Goal: Information Seeking & Learning: Obtain resource

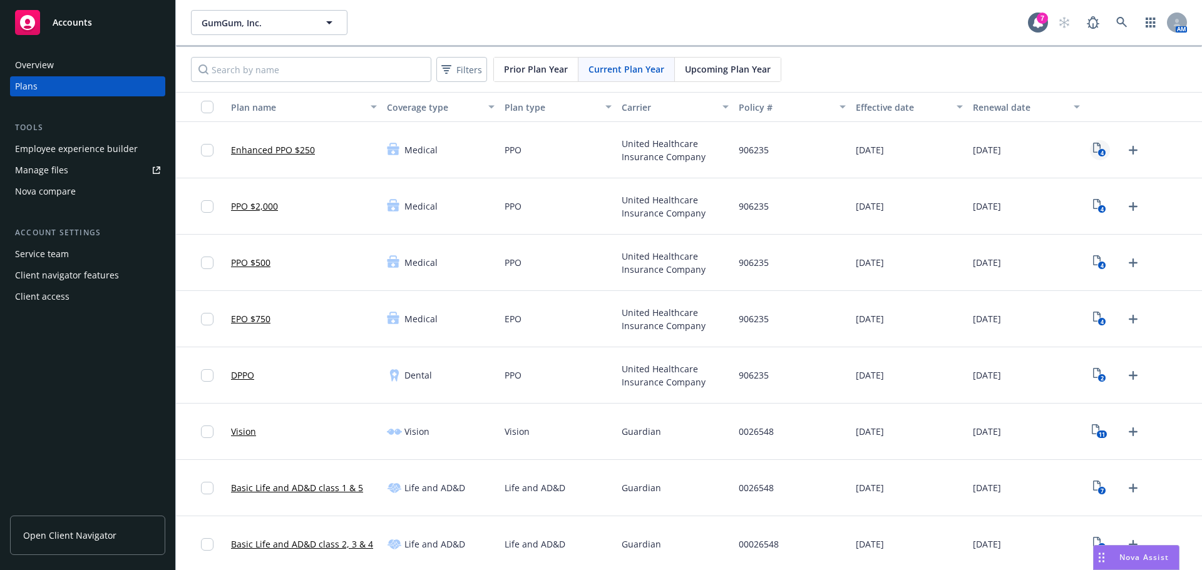
click at [1098, 149] on rect "View Plan Documents" at bounding box center [1102, 153] width 8 height 8
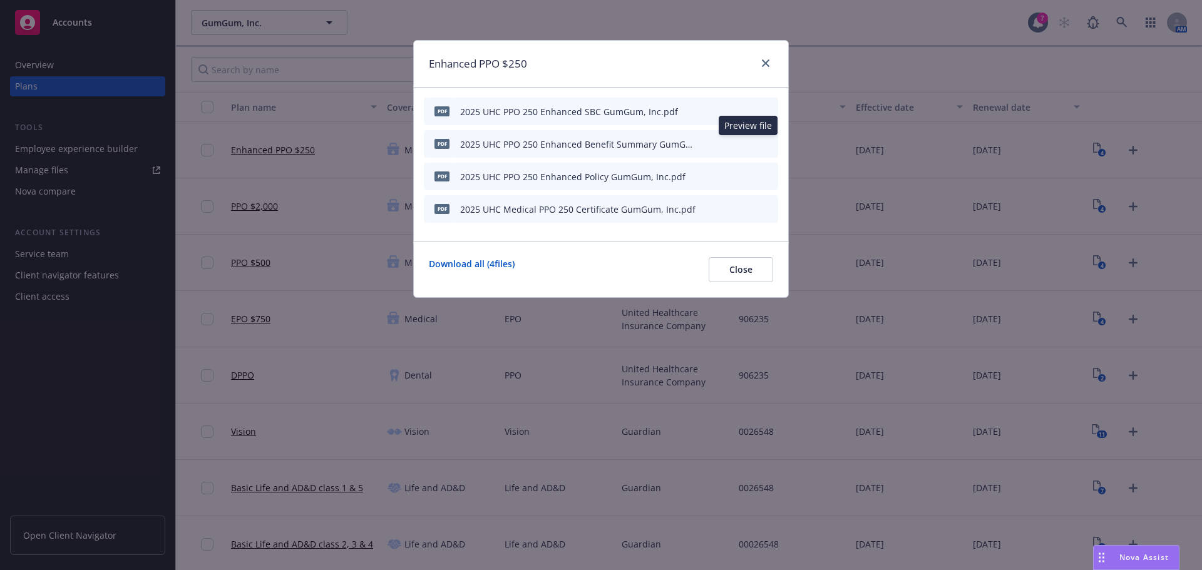
click at [748, 142] on icon "preview file" at bounding box center [746, 143] width 11 height 9
click at [747, 110] on icon "preview file" at bounding box center [746, 110] width 11 height 9
drag, startPoint x: 768, startPoint y: 68, endPoint x: 768, endPoint y: 101, distance: 33.2
click at [768, 68] on link "close" at bounding box center [765, 63] width 15 height 15
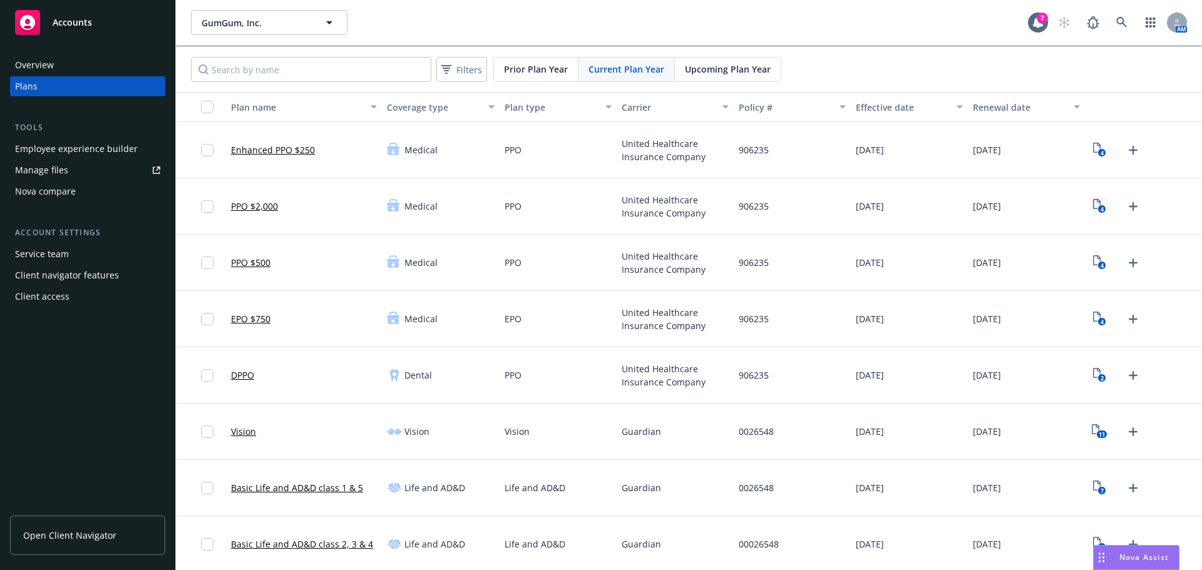
click at [1101, 210] on text "4" at bounding box center [1102, 209] width 3 height 8
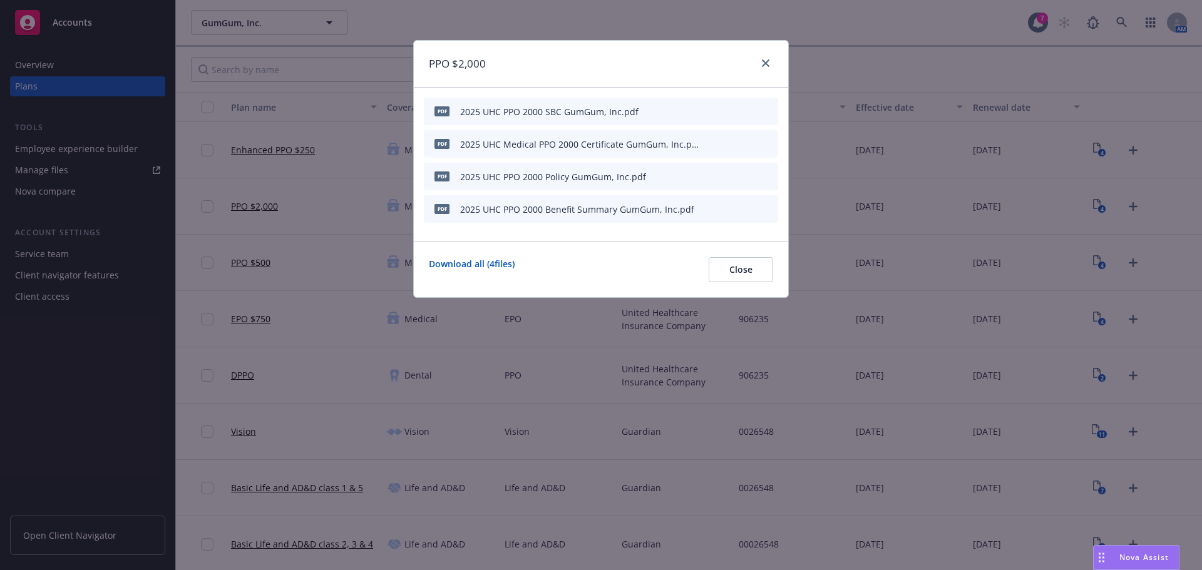
click at [750, 110] on icon "preview file" at bounding box center [746, 110] width 11 height 9
click at [746, 209] on icon "preview file" at bounding box center [746, 208] width 11 height 9
click at [768, 64] on icon "close" at bounding box center [766, 63] width 8 height 8
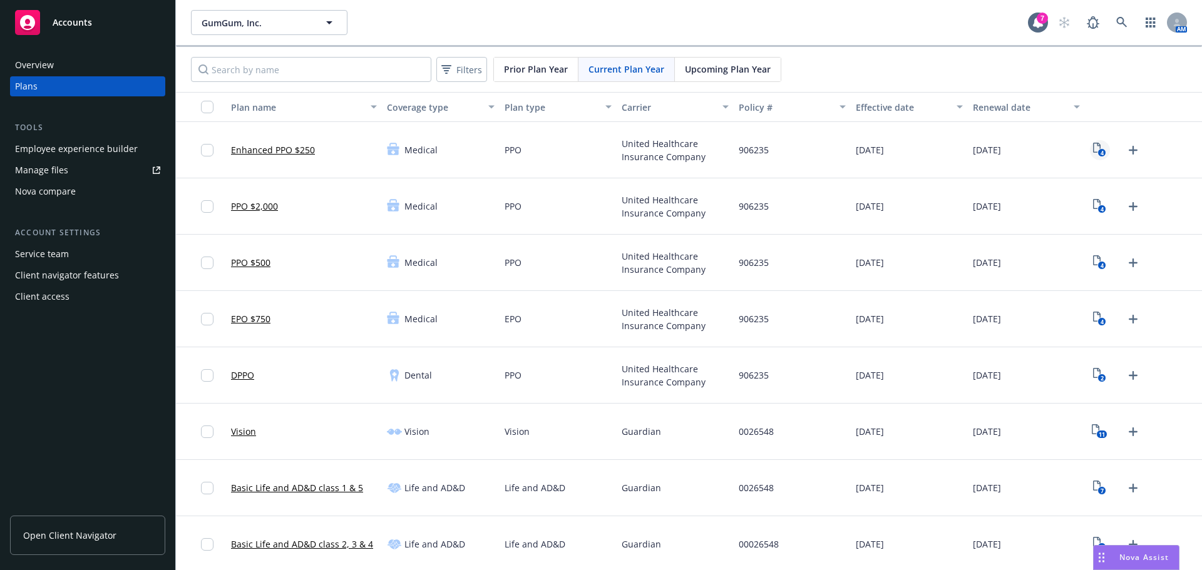
click at [1101, 152] on text "4" at bounding box center [1102, 153] width 3 height 8
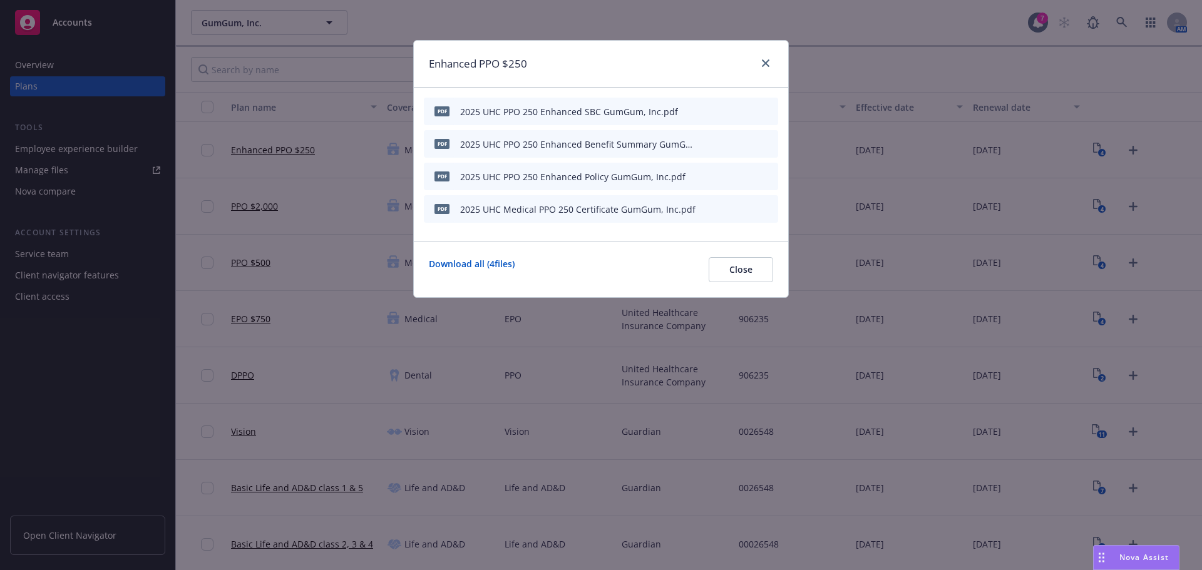
click at [750, 144] on icon "preview file" at bounding box center [746, 143] width 11 height 9
click at [763, 66] on icon "close" at bounding box center [766, 63] width 8 height 8
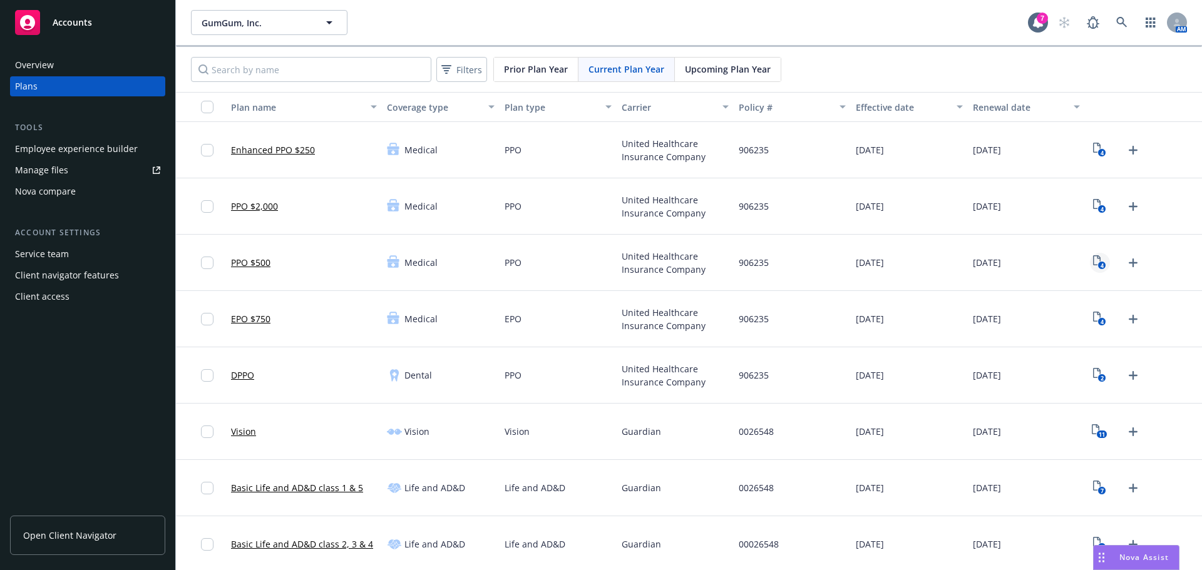
click at [1093, 259] on icon "4" at bounding box center [1099, 262] width 13 height 14
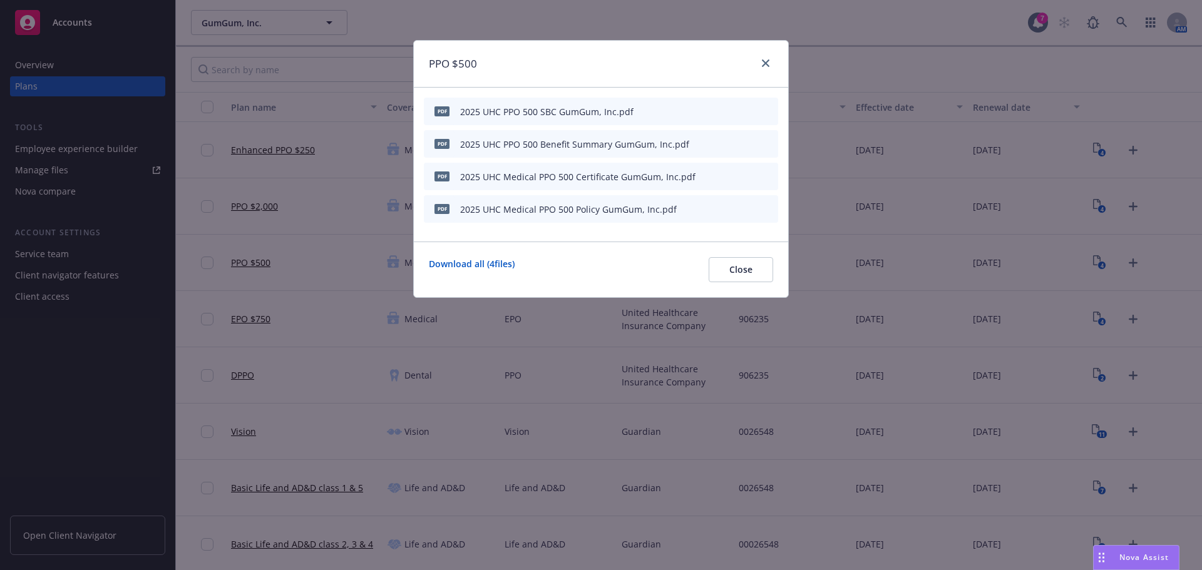
click at [750, 109] on icon "preview file" at bounding box center [746, 110] width 11 height 9
click at [765, 66] on icon "close" at bounding box center [766, 63] width 8 height 8
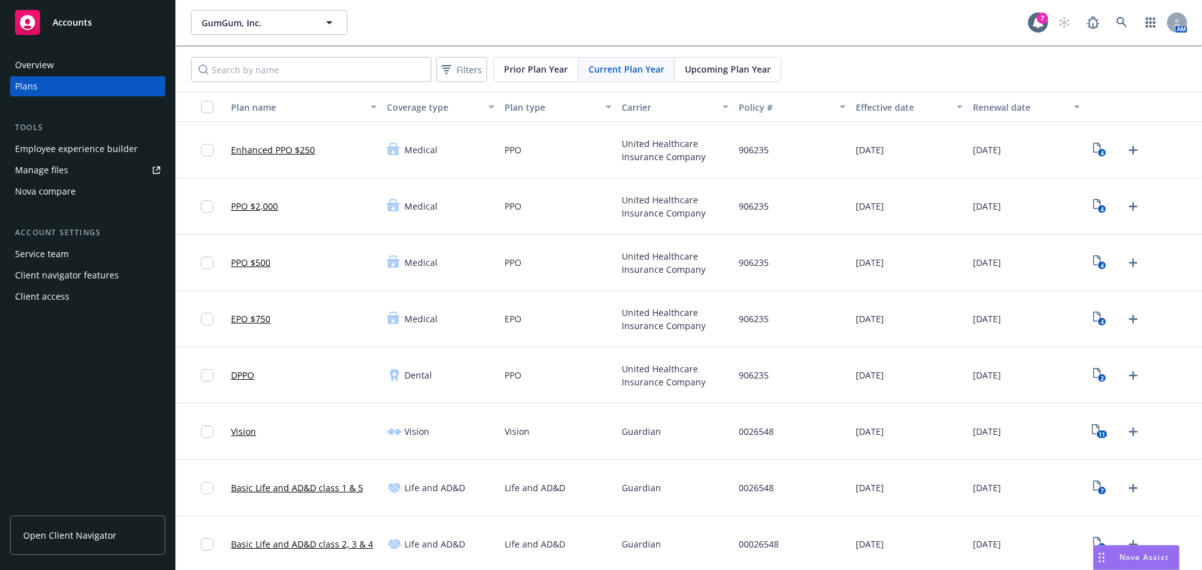
drag, startPoint x: 285, startPoint y: 152, endPoint x: 296, endPoint y: 153, distance: 10.7
click at [285, 152] on link "Enhanced PPO $250" at bounding box center [273, 149] width 84 height 13
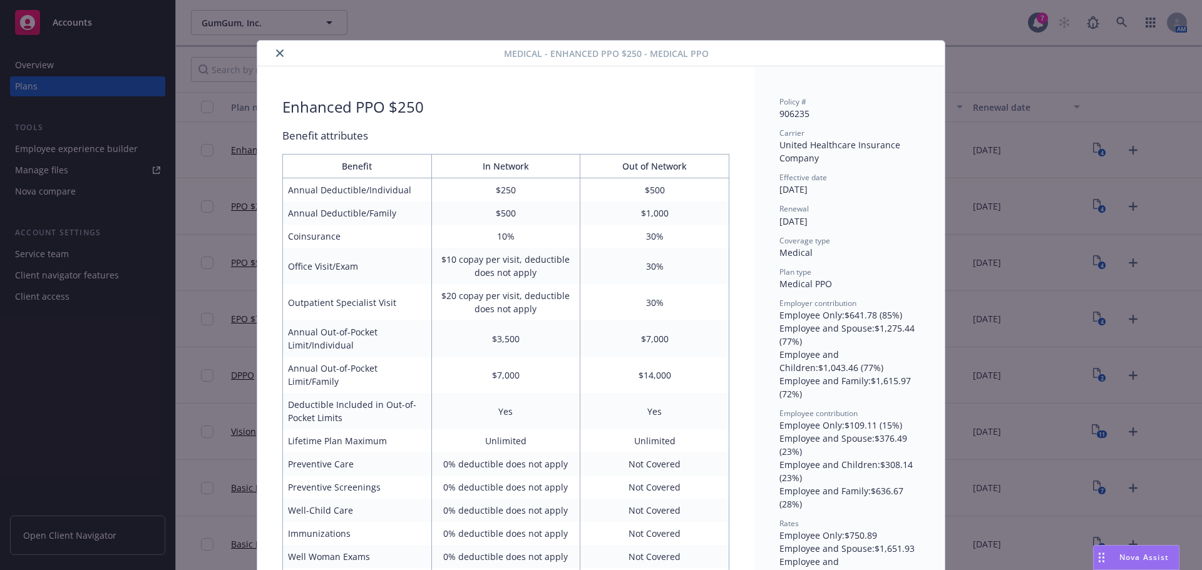
click at [276, 53] on icon "close" at bounding box center [280, 53] width 8 height 8
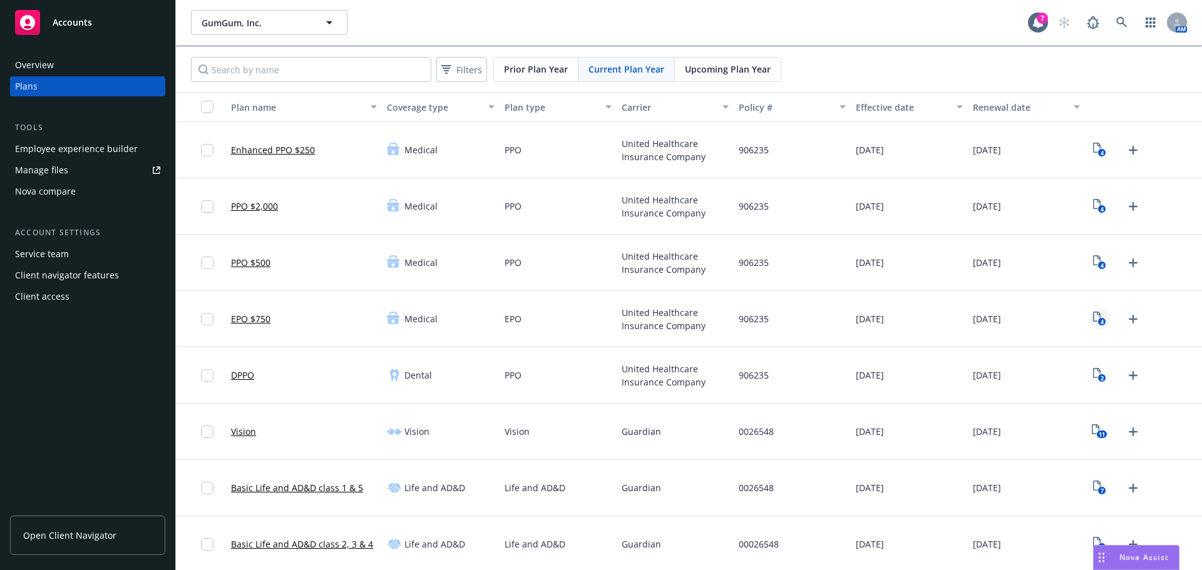
click at [1093, 318] on icon "View Plan Documents" at bounding box center [1097, 317] width 8 height 10
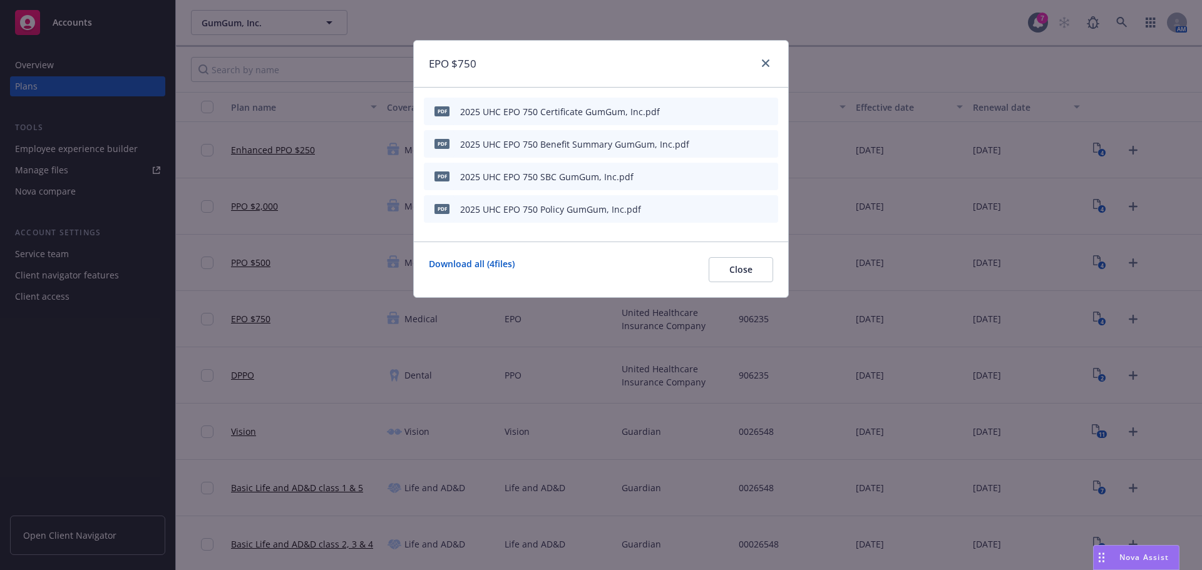
click at [577, 177] on div "2025 UHC EPO 750 SBC GumGum, Inc.pdf" at bounding box center [546, 176] width 173 height 13
click at [746, 177] on icon "preview file" at bounding box center [746, 176] width 11 height 9
click at [766, 66] on icon "close" at bounding box center [766, 63] width 8 height 8
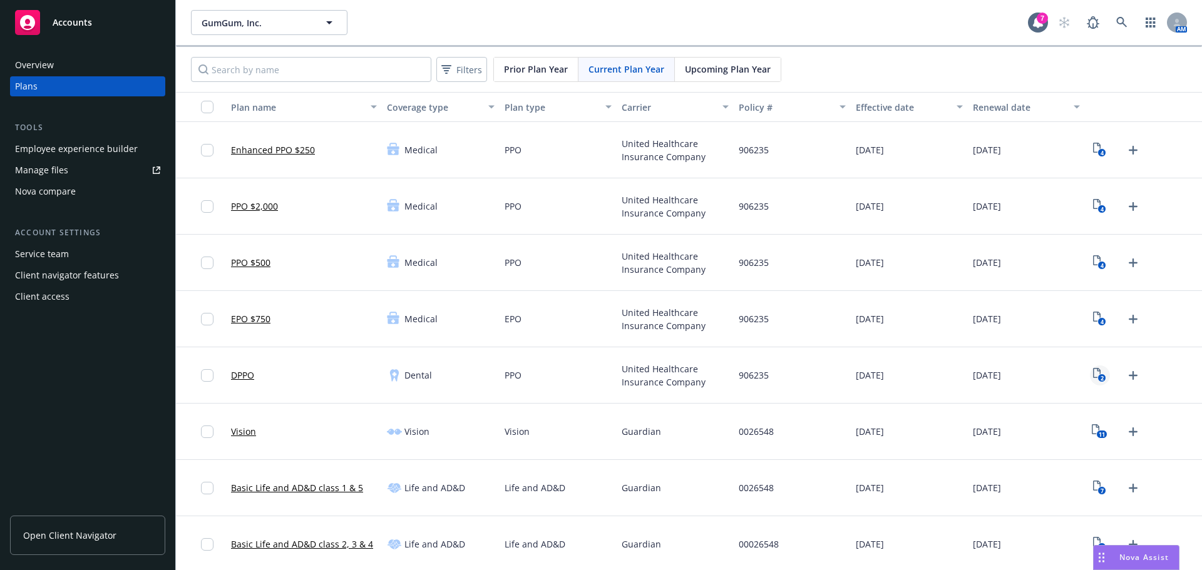
click at [1098, 380] on rect "View Plan Documents" at bounding box center [1102, 378] width 8 height 8
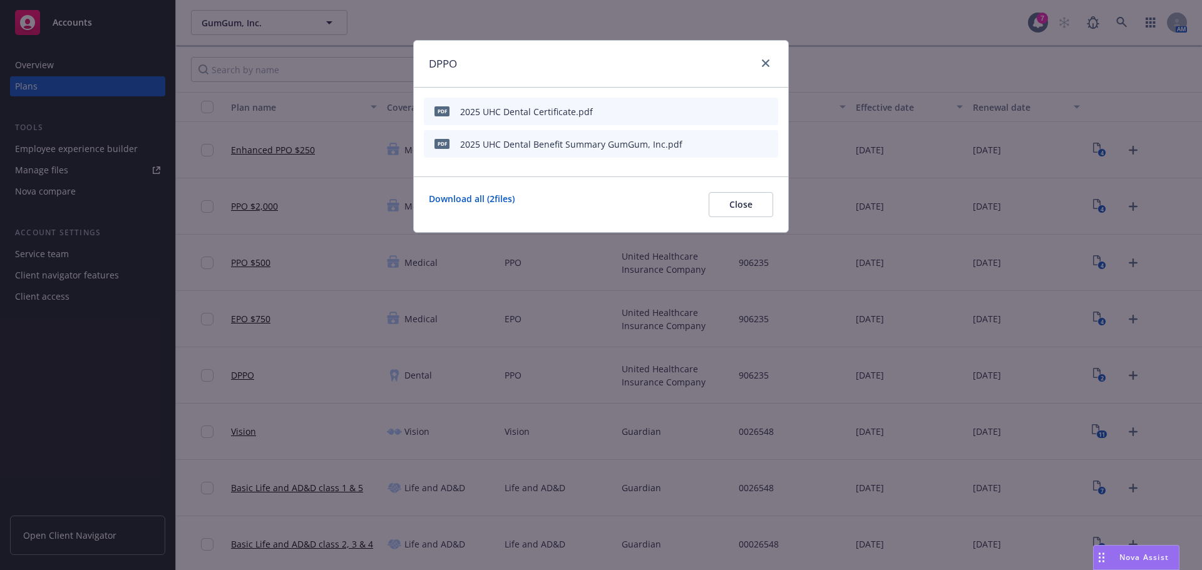
click at [748, 143] on icon "preview file" at bounding box center [746, 143] width 11 height 9
click at [772, 67] on link "close" at bounding box center [765, 63] width 15 height 15
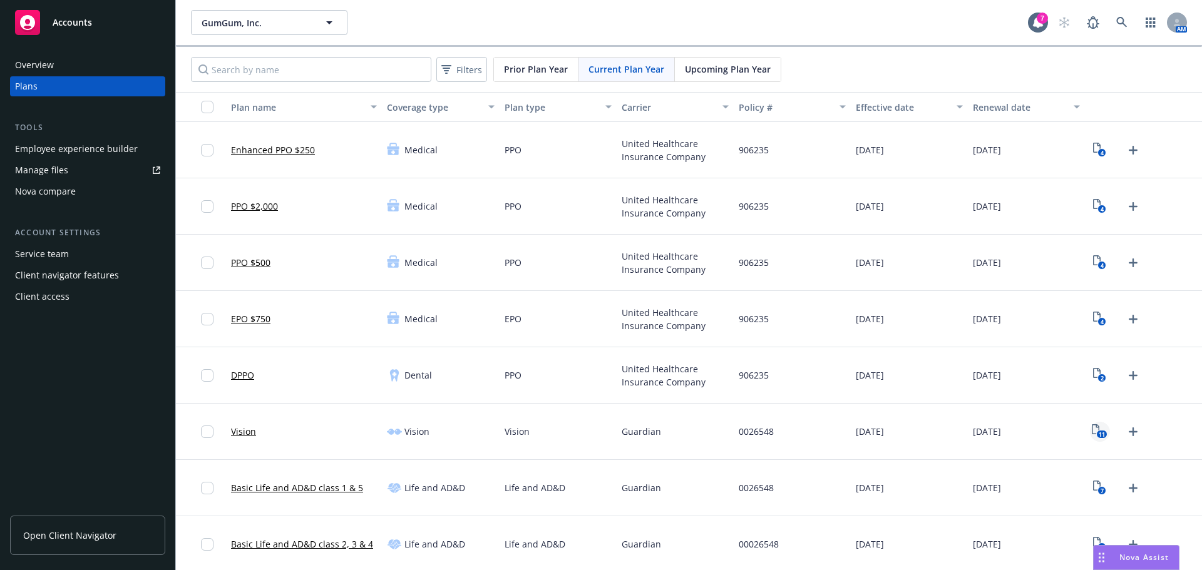
click at [1099, 436] on text "11" at bounding box center [1102, 435] width 6 height 8
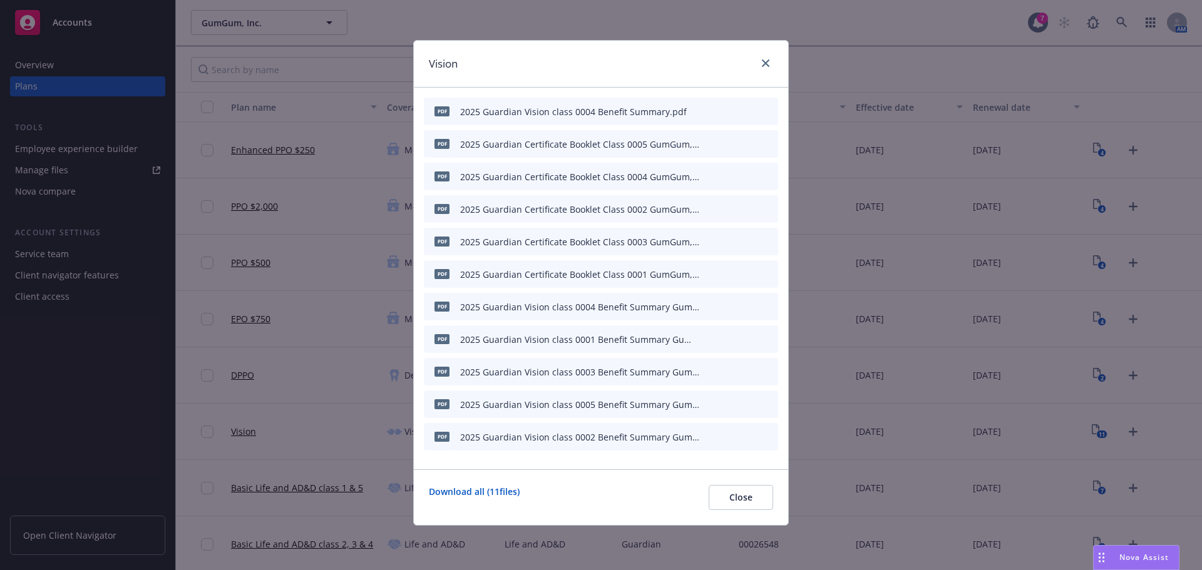
click at [749, 342] on icon "preview file" at bounding box center [746, 338] width 11 height 9
click at [766, 64] on icon "close" at bounding box center [766, 63] width 8 height 8
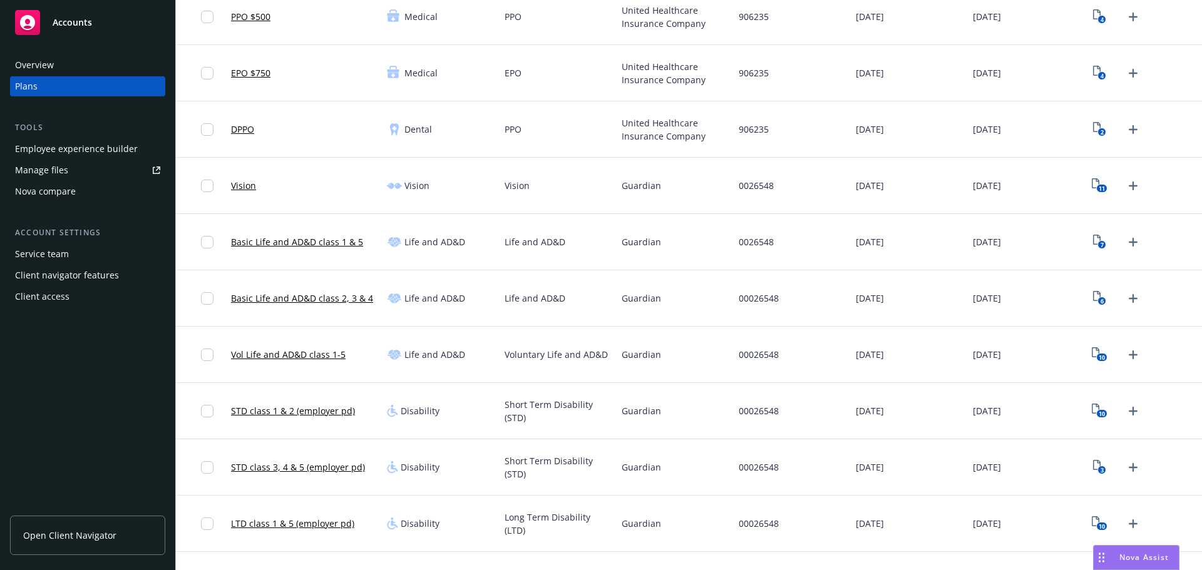
scroll to position [250, 0]
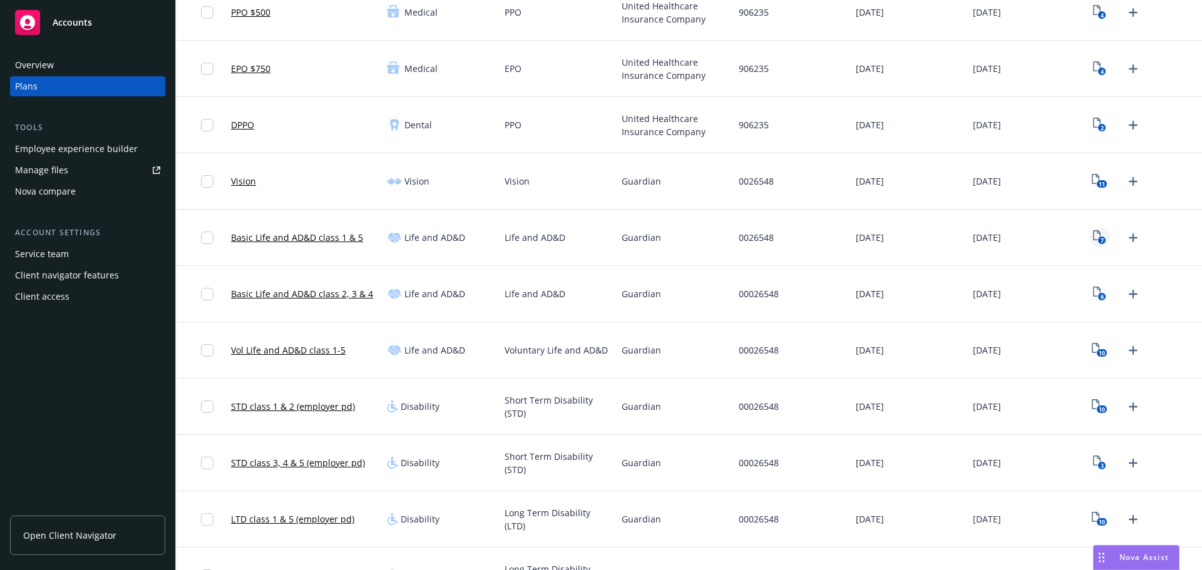
click at [1101, 240] on text "7" at bounding box center [1102, 241] width 3 height 8
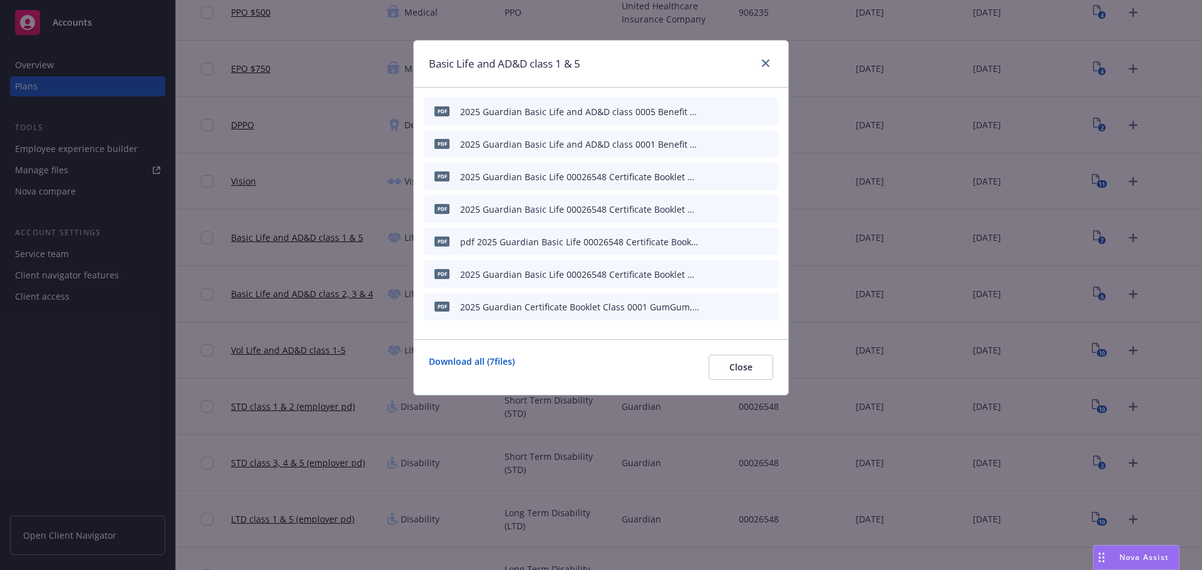
click at [743, 141] on icon "preview file" at bounding box center [746, 143] width 11 height 9
click at [764, 61] on icon "close" at bounding box center [766, 63] width 8 height 8
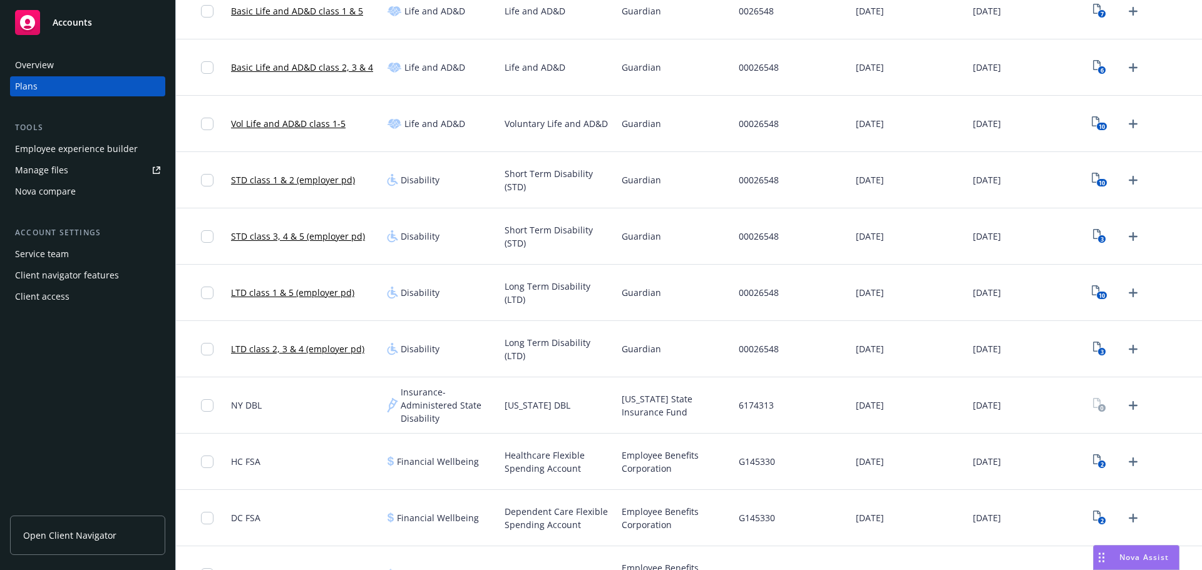
scroll to position [501, 0]
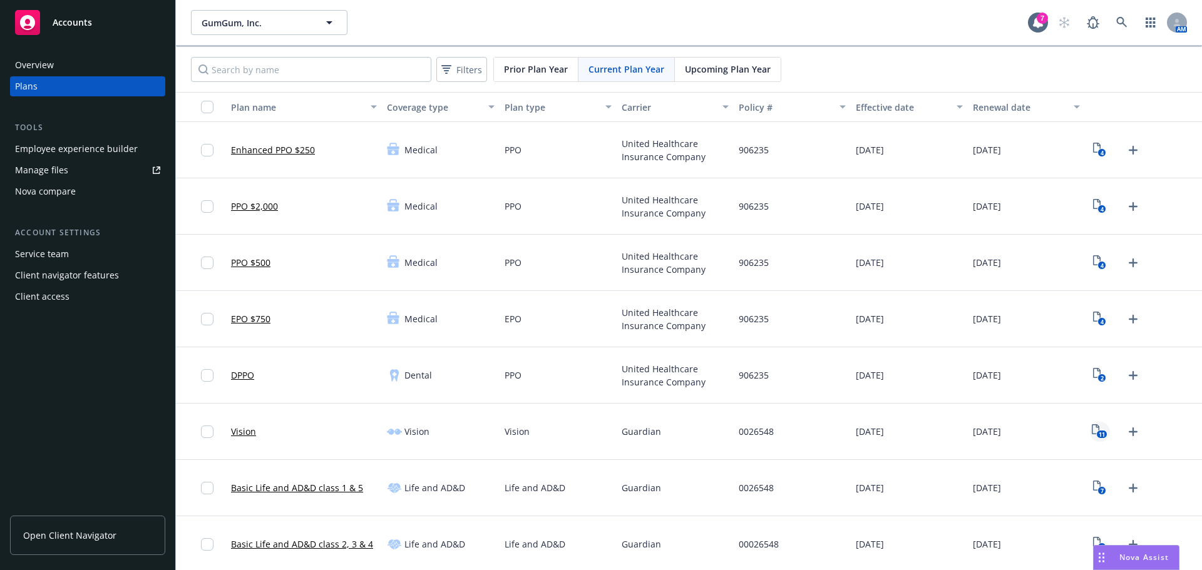
click at [1097, 433] on rect "View Plan Documents" at bounding box center [1102, 435] width 11 height 8
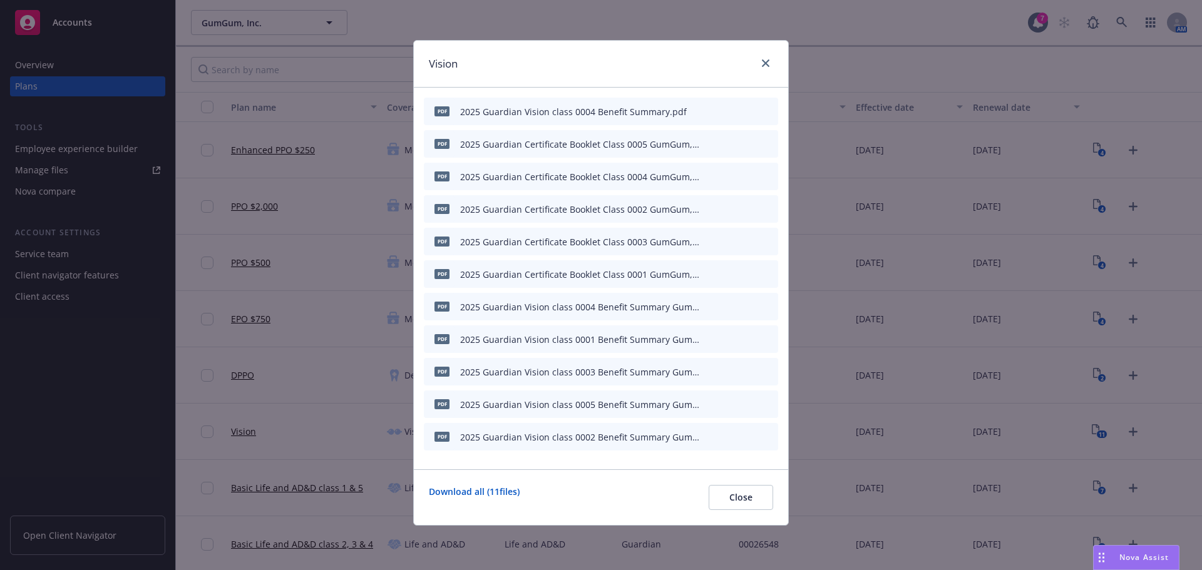
click at [752, 272] on div at bounding box center [738, 274] width 69 height 13
click at [746, 271] on icon "preview file" at bounding box center [746, 273] width 11 height 9
click at [747, 338] on icon "preview file" at bounding box center [746, 338] width 11 height 9
